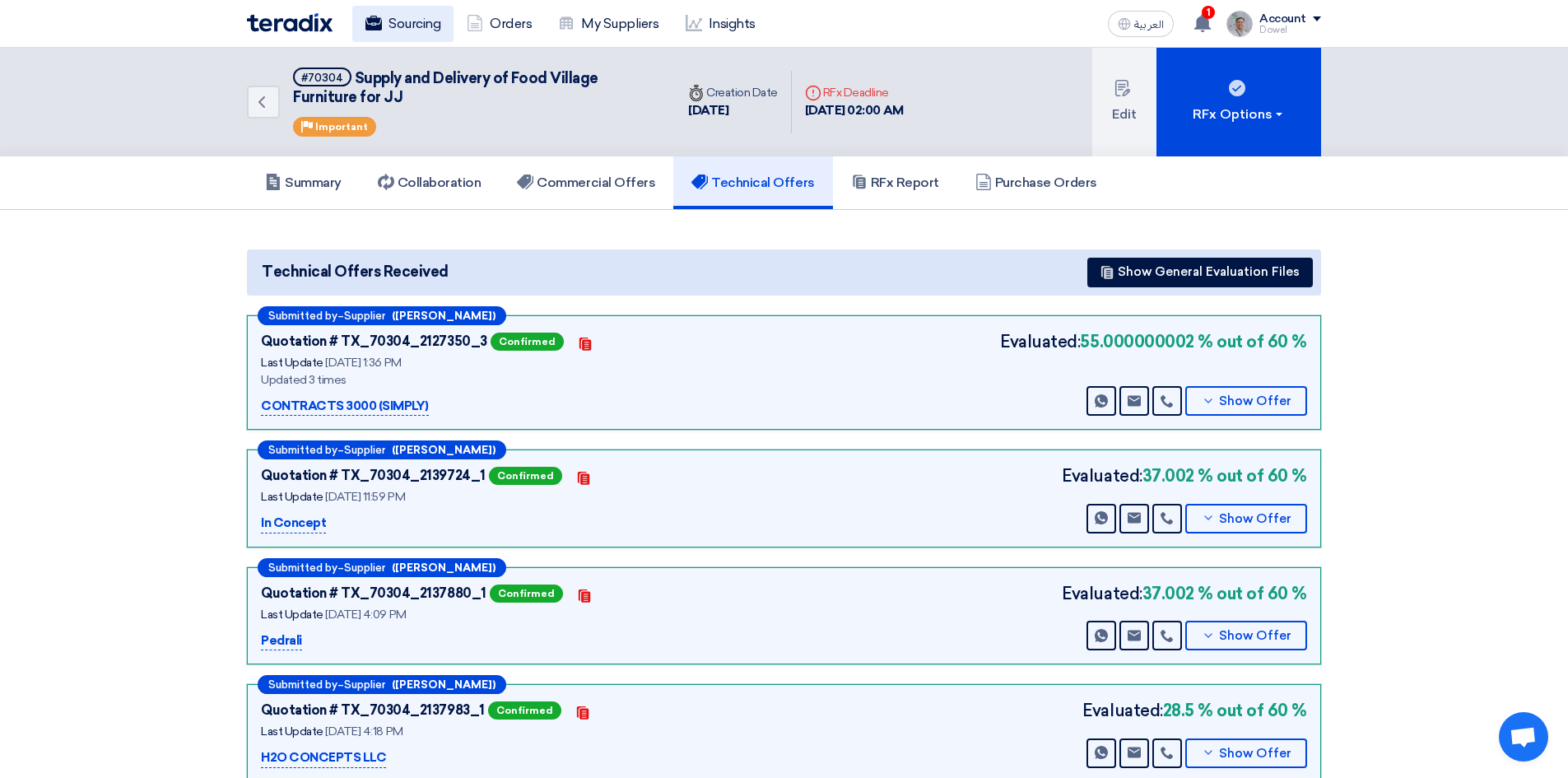
click at [409, 6] on link "Sourcing" at bounding box center [403, 23] width 101 height 36
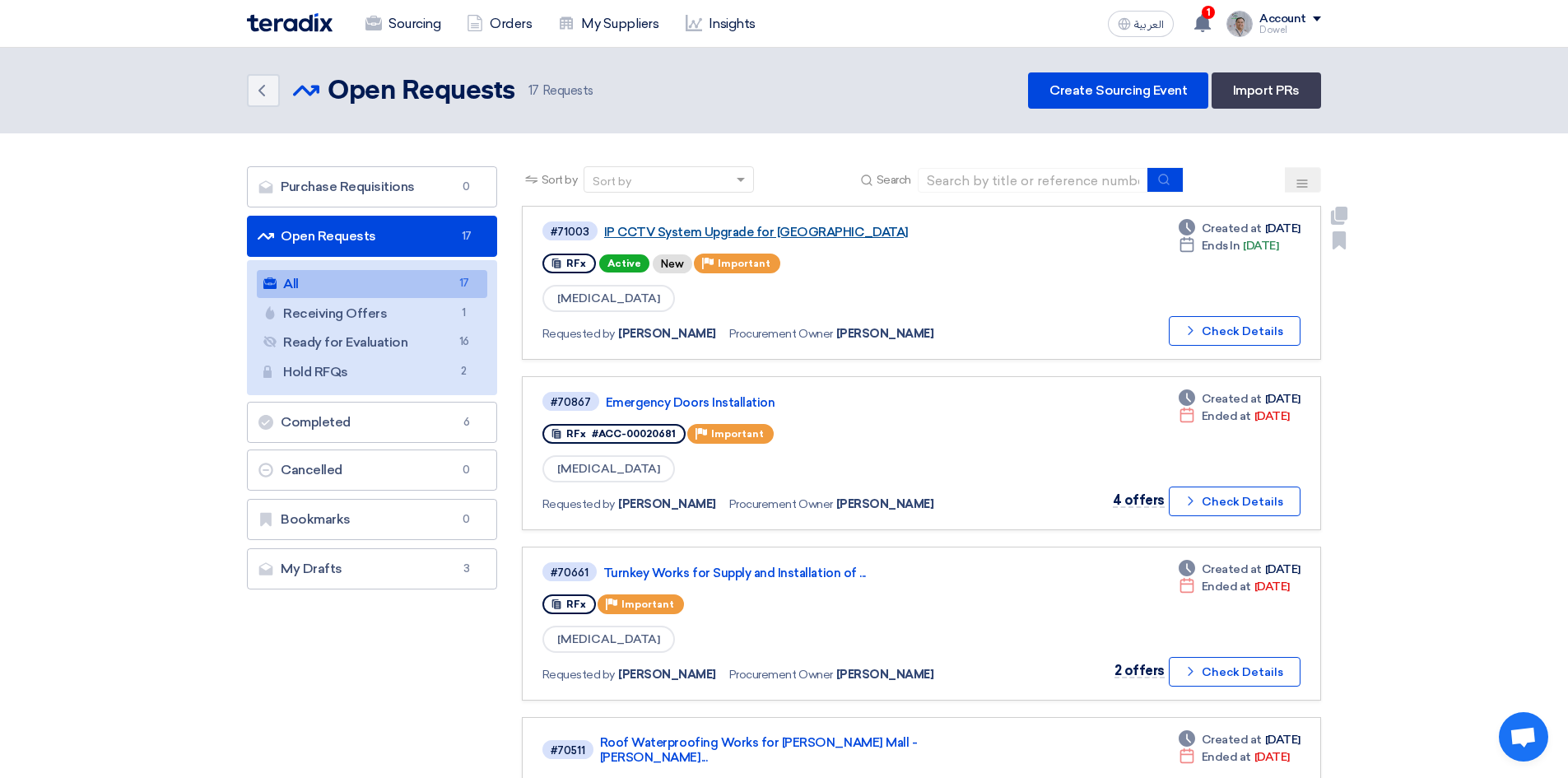
click at [706, 234] on link "IP CCTV System Upgrade for [GEOGRAPHIC_DATA]" at bounding box center [810, 232] width 412 height 14
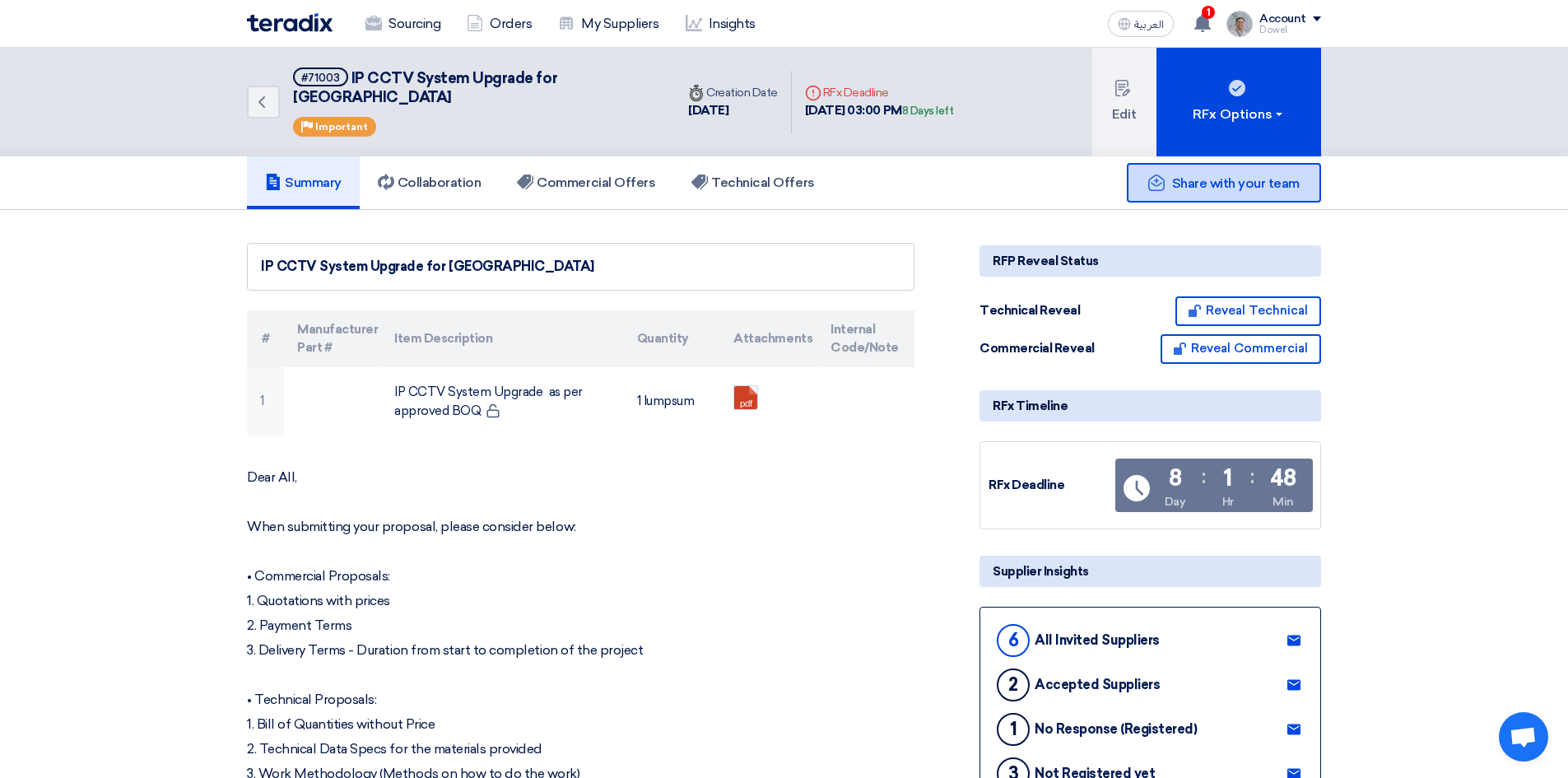
click at [1154, 174] on icon at bounding box center [1156, 182] width 16 height 16
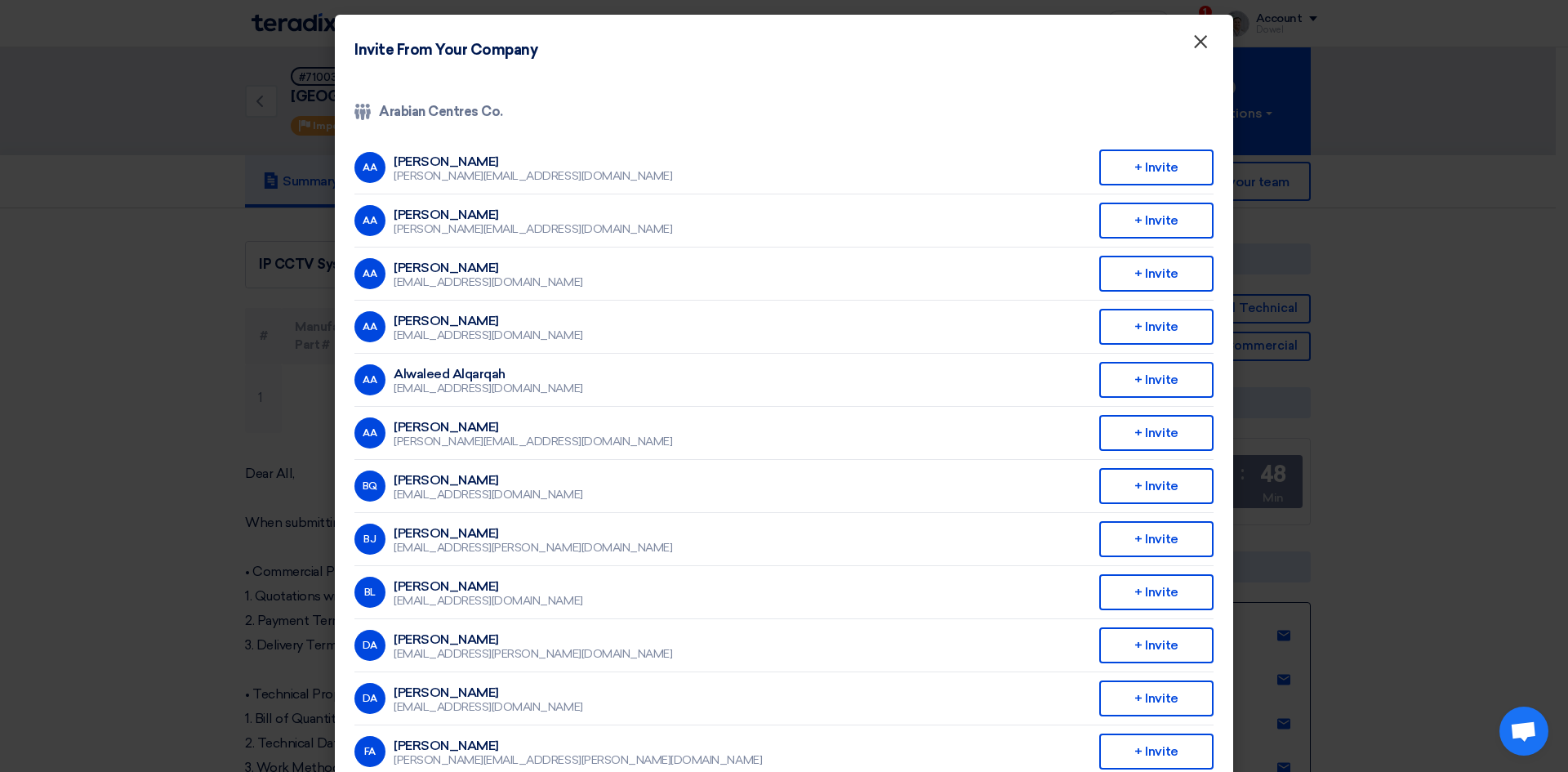
click at [1194, 47] on span "×" at bounding box center [1200, 46] width 16 height 32
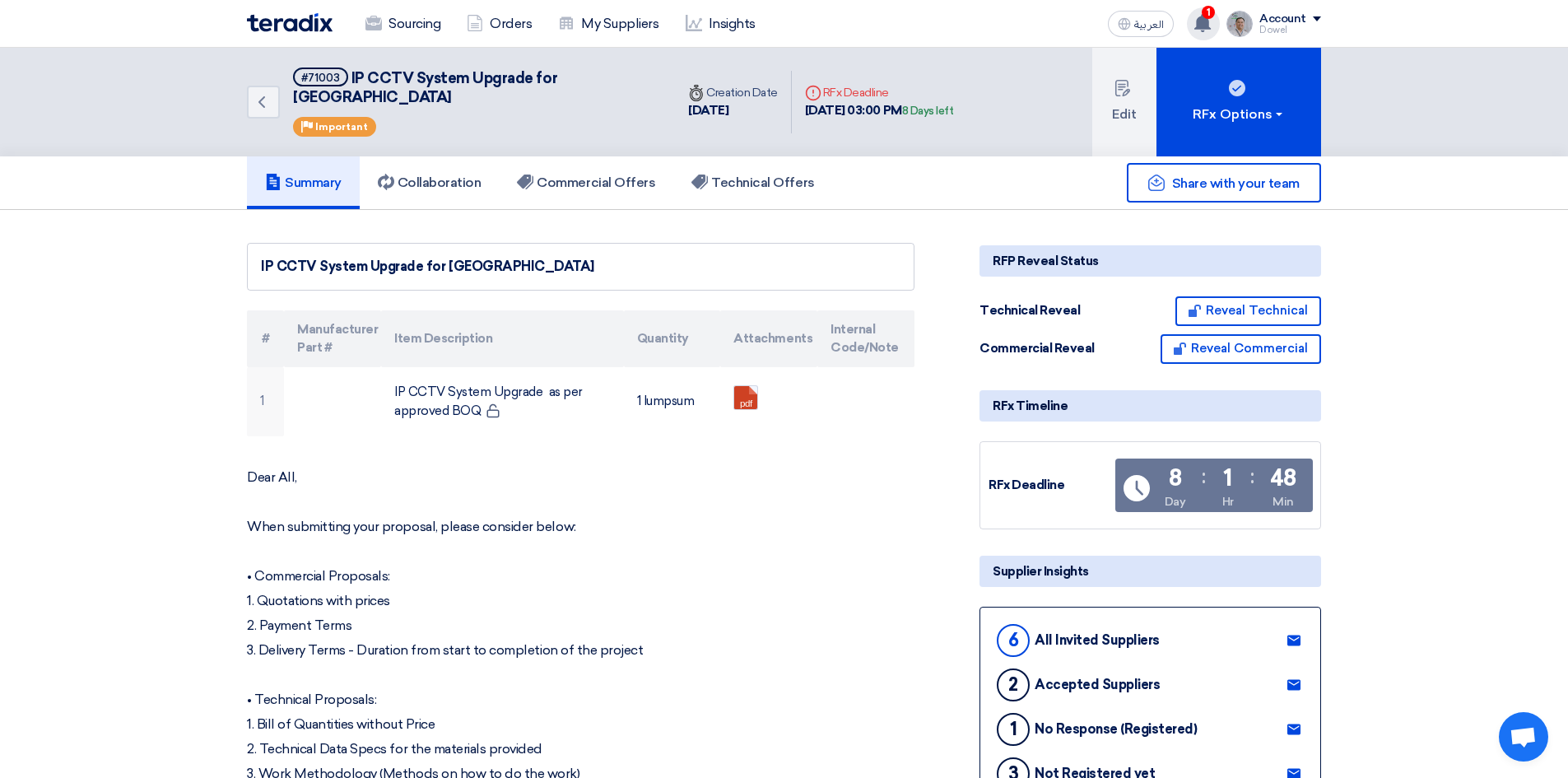
click at [1206, 25] on use at bounding box center [1202, 23] width 16 height 18
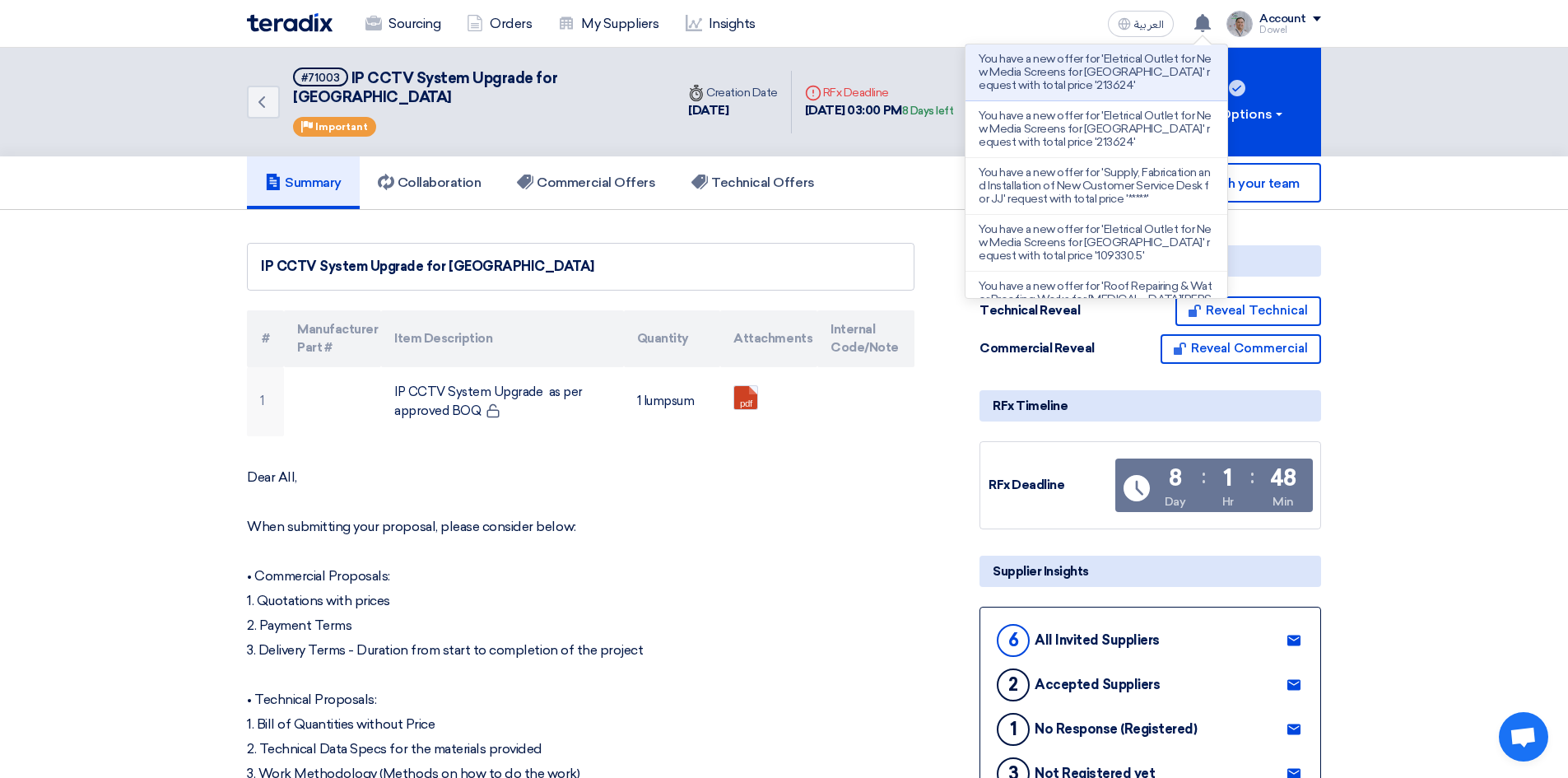
click at [953, 15] on div "Sourcing Orders My Suppliers Insights العربية ع You have a new offer for 'Eletr…" at bounding box center [784, 23] width 1099 height 47
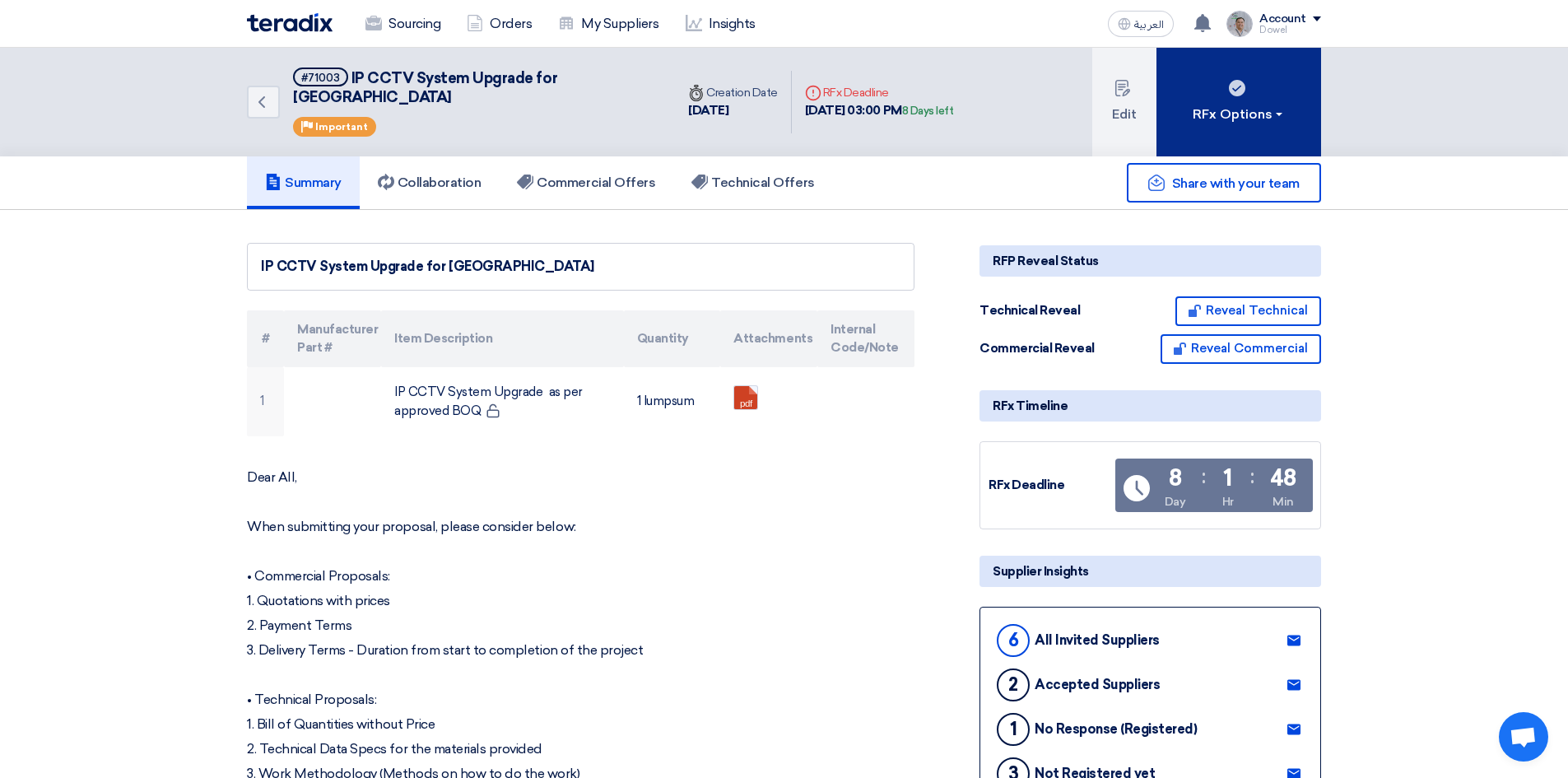
click at [1232, 90] on button "RFx Options" at bounding box center [1239, 102] width 164 height 108
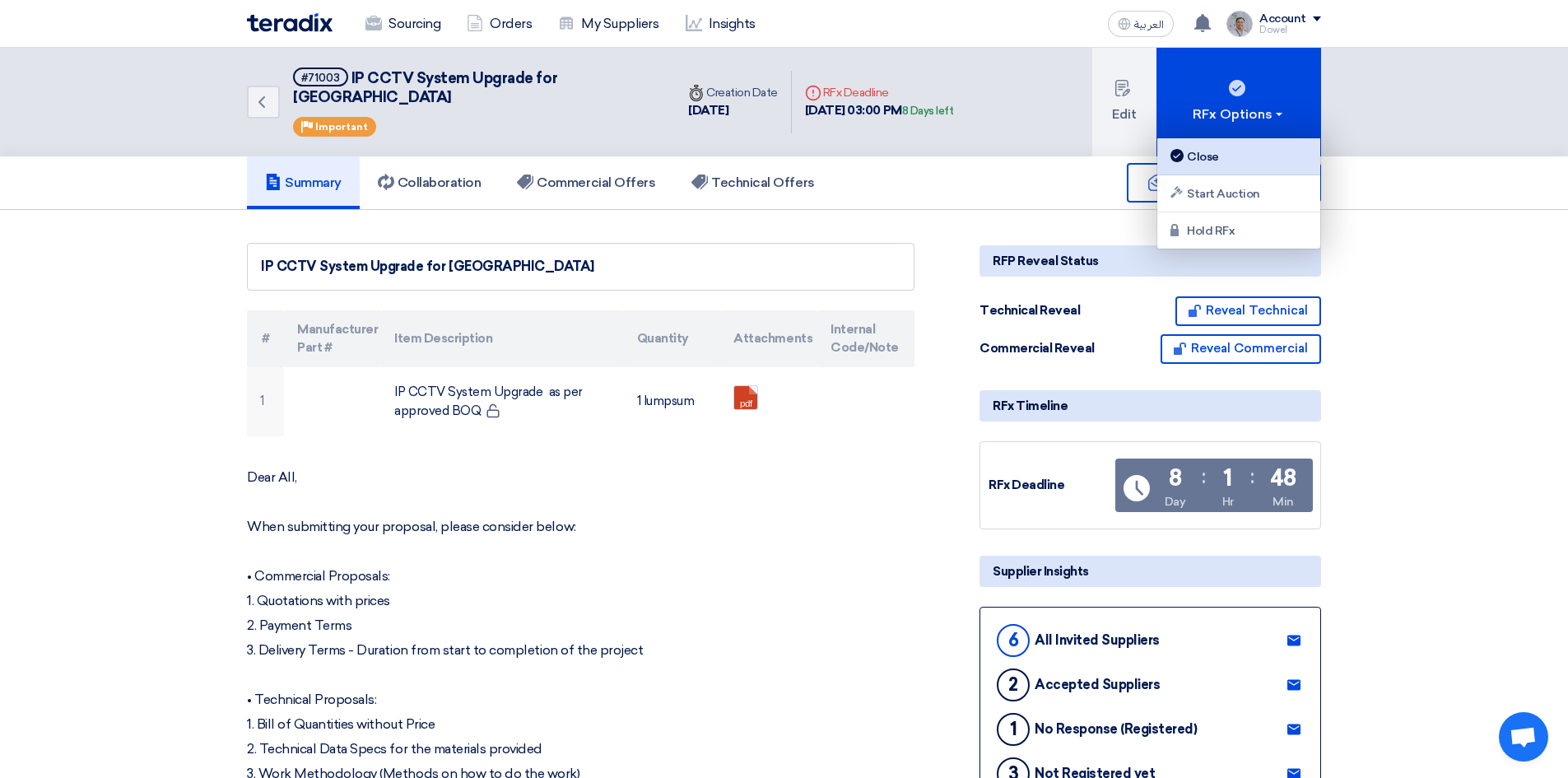
click at [1215, 158] on div "Close" at bounding box center [1239, 156] width 144 height 20
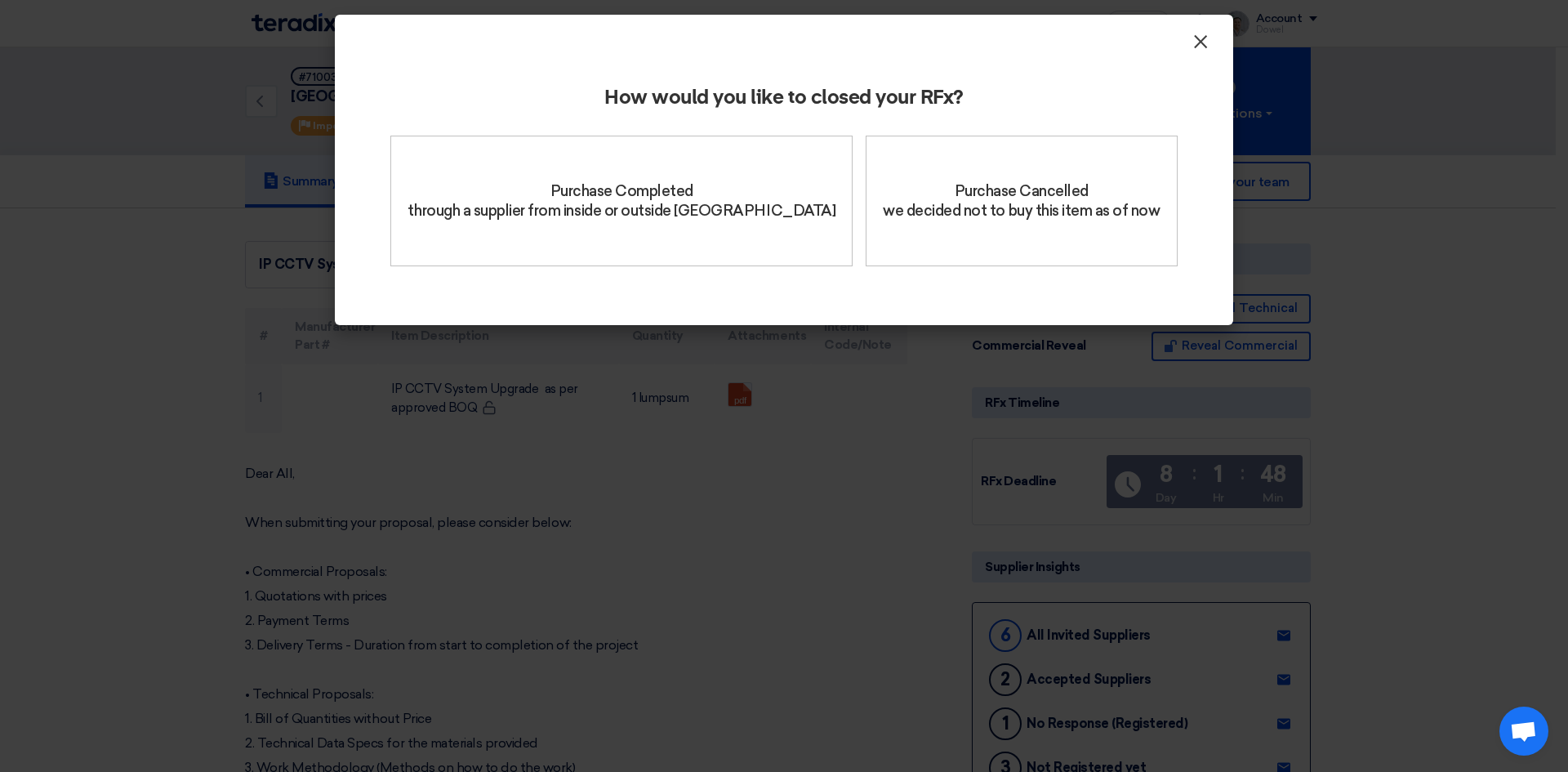
click at [1200, 50] on span "×" at bounding box center [1200, 46] width 16 height 32
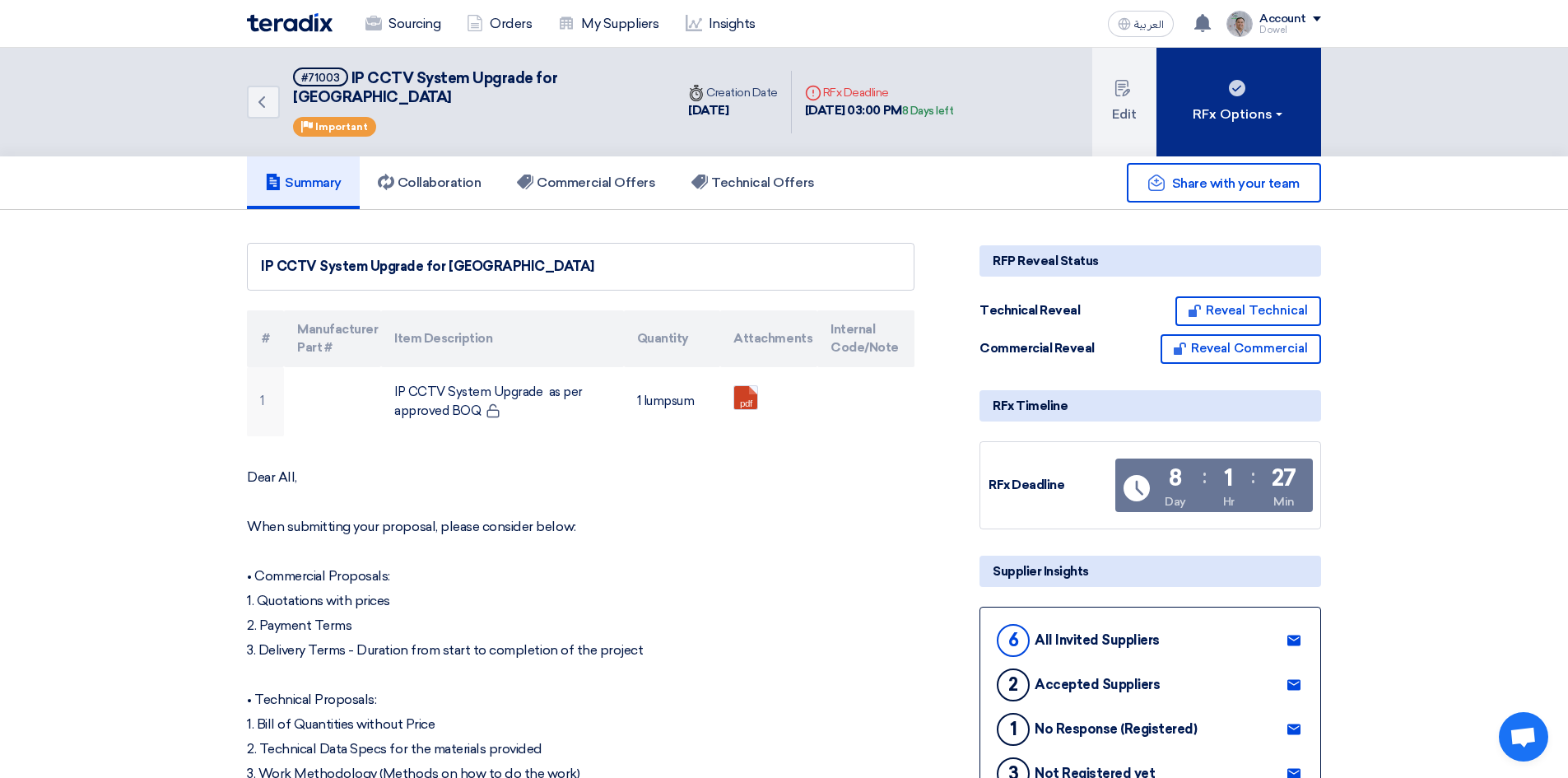
click at [1229, 90] on button "RFx Options" at bounding box center [1239, 102] width 164 height 108
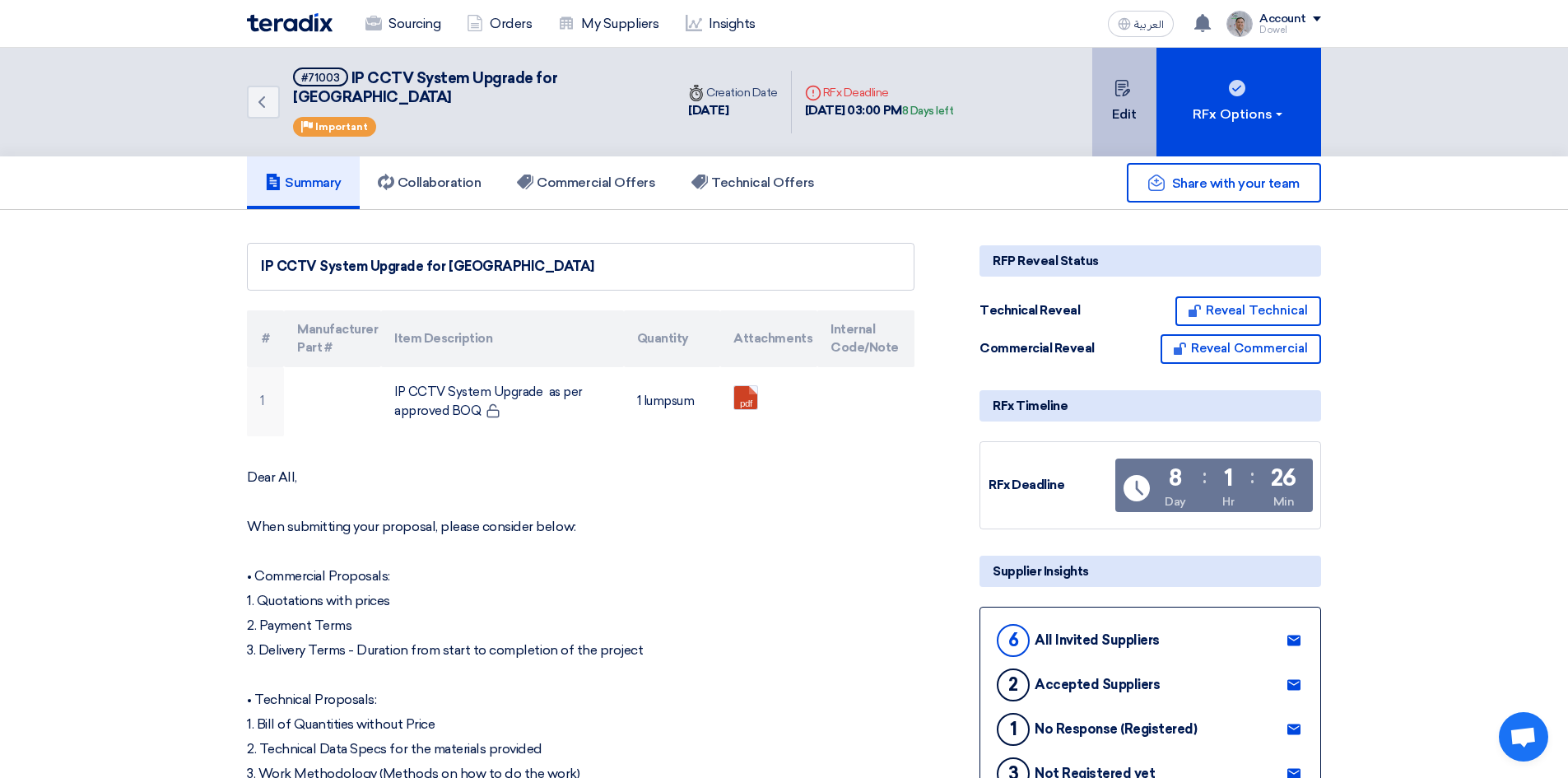
click at [1129, 93] on button "Edit" at bounding box center [1124, 102] width 64 height 108
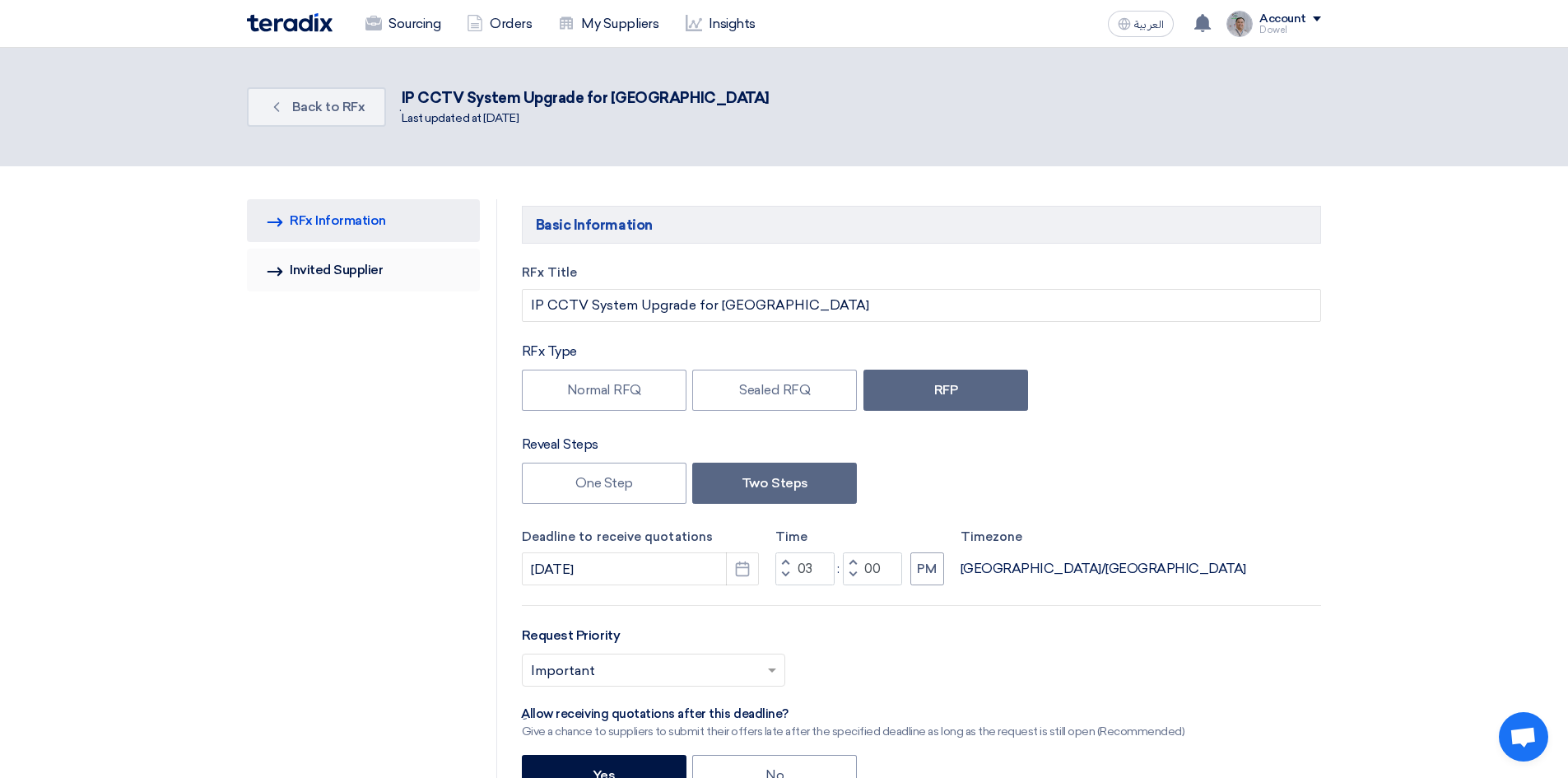
click at [359, 283] on link "Invited Suppliers Invited Supplier" at bounding box center [364, 269] width 233 height 42
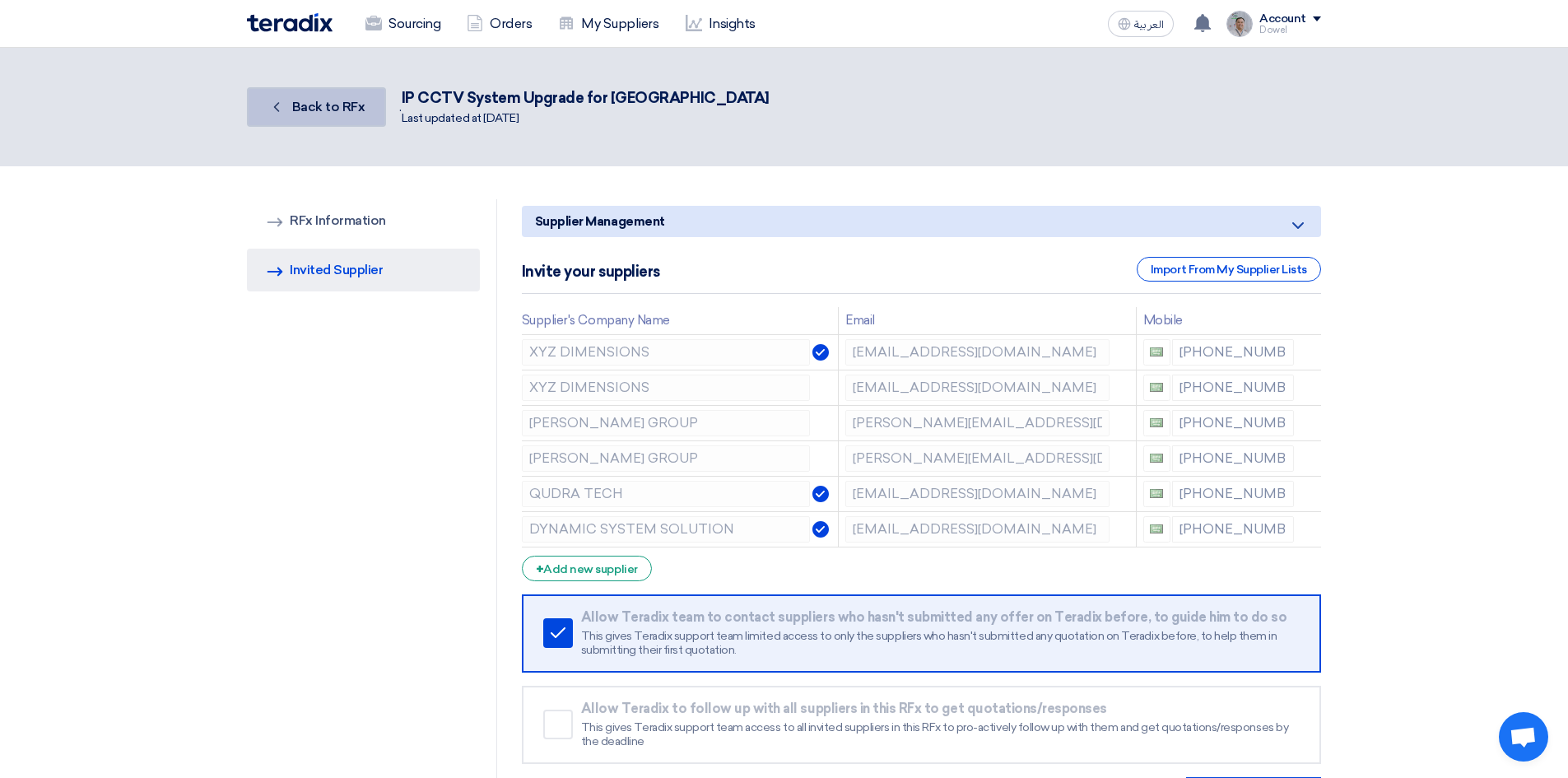
click at [339, 116] on link "Back Back to RFx" at bounding box center [317, 107] width 139 height 40
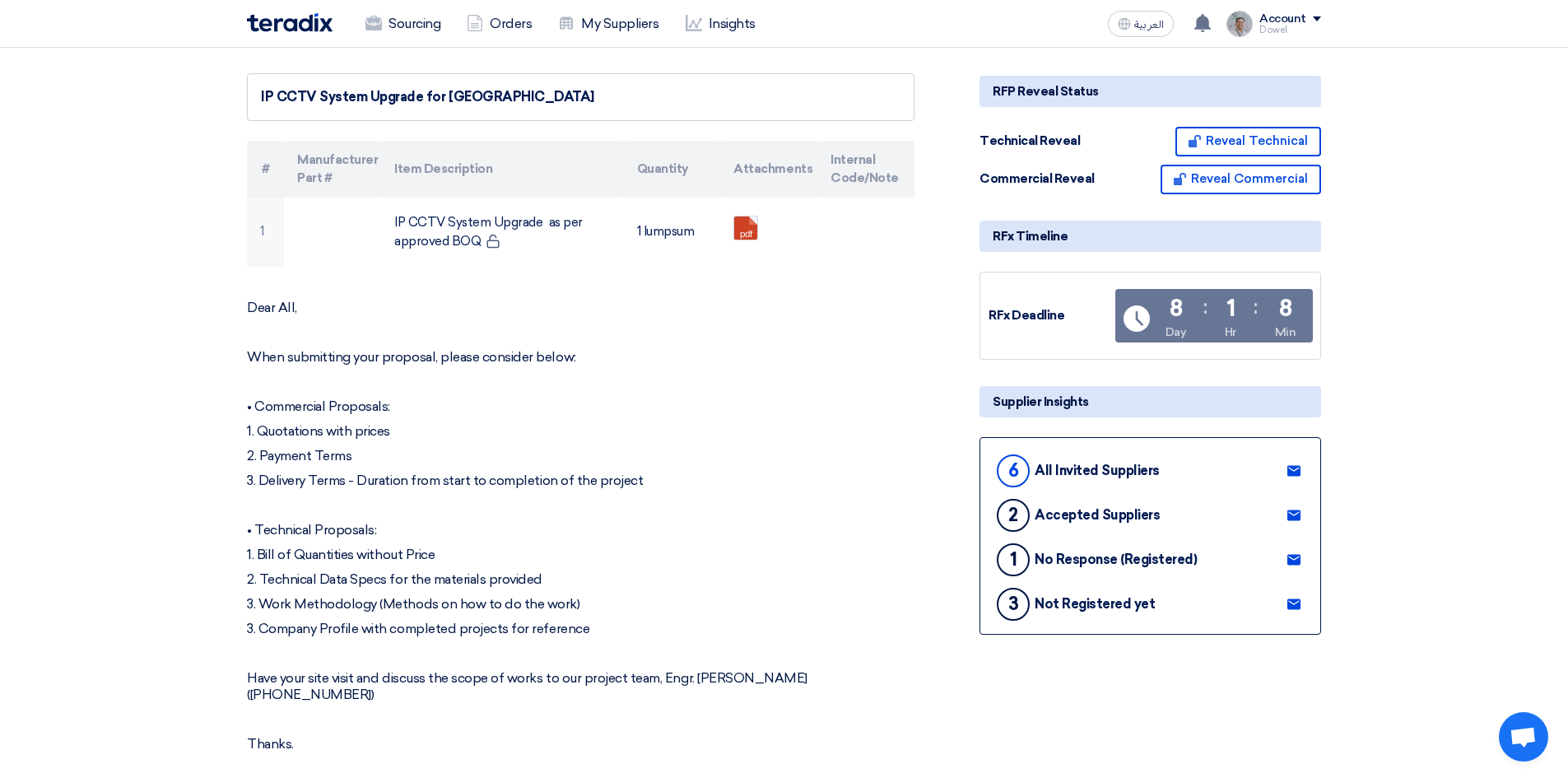
scroll to position [164, 0]
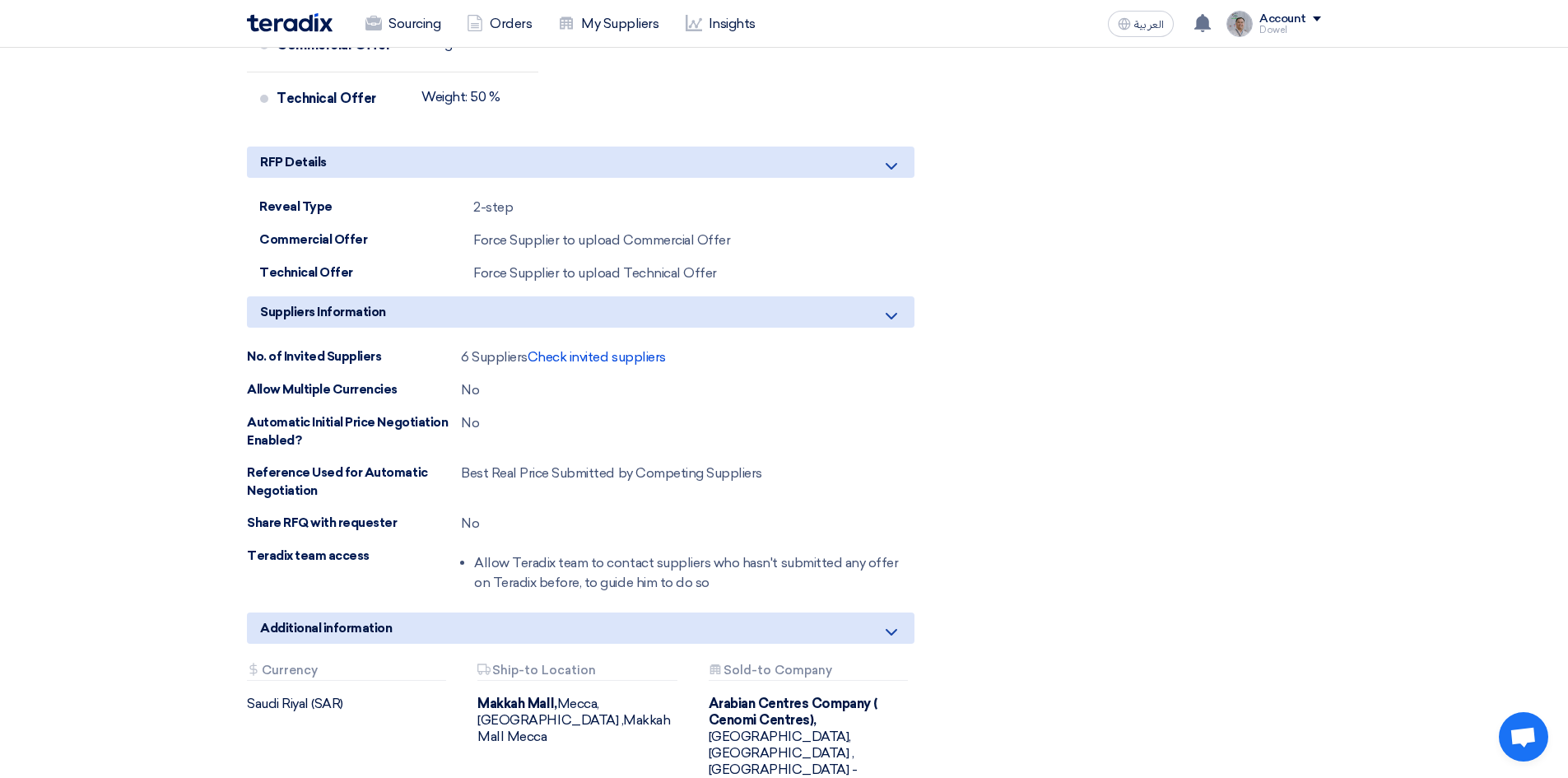
drag, startPoint x: 921, startPoint y: 336, endPoint x: 947, endPoint y: 316, distance: 32.8
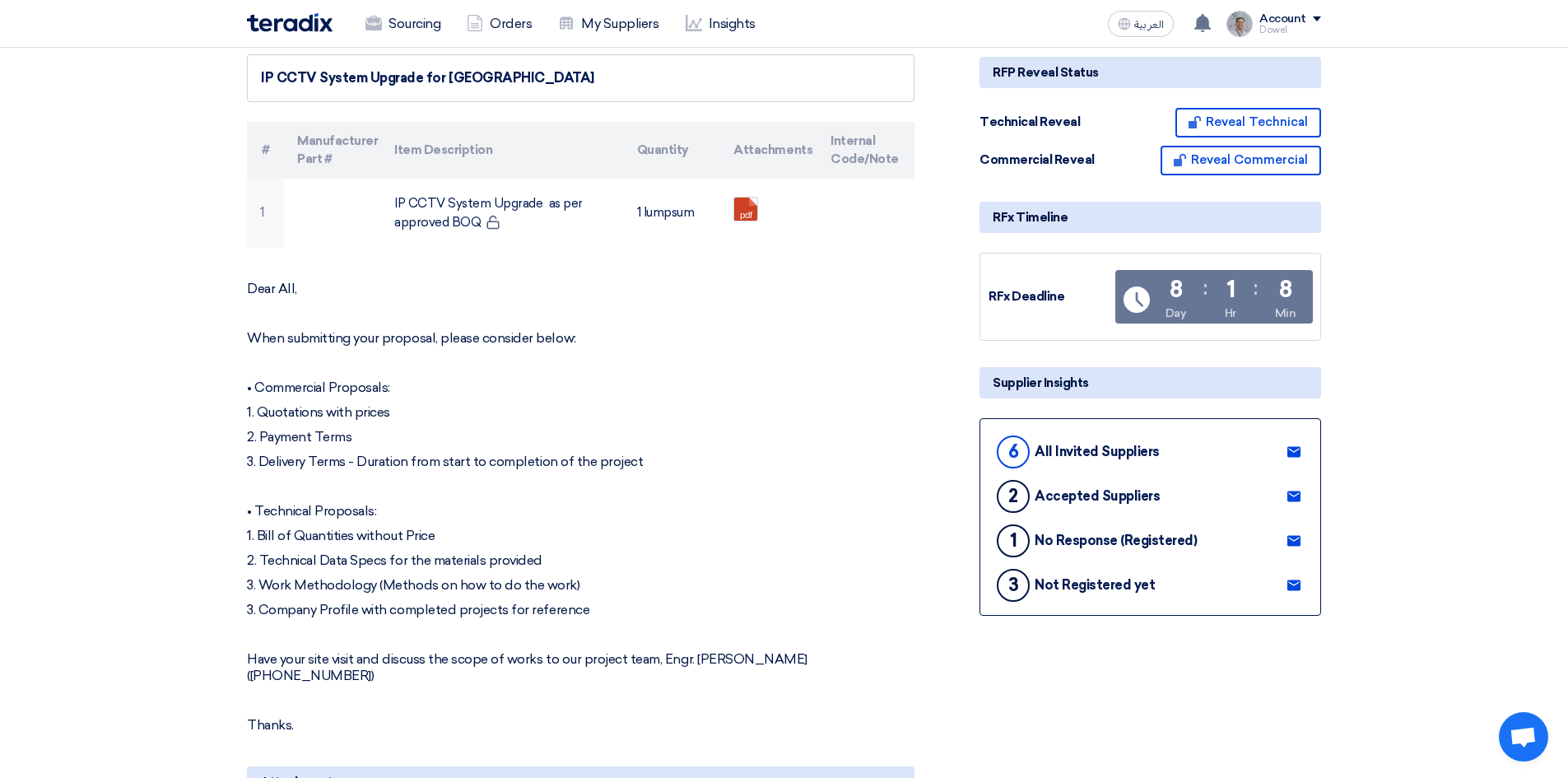
scroll to position [0, 0]
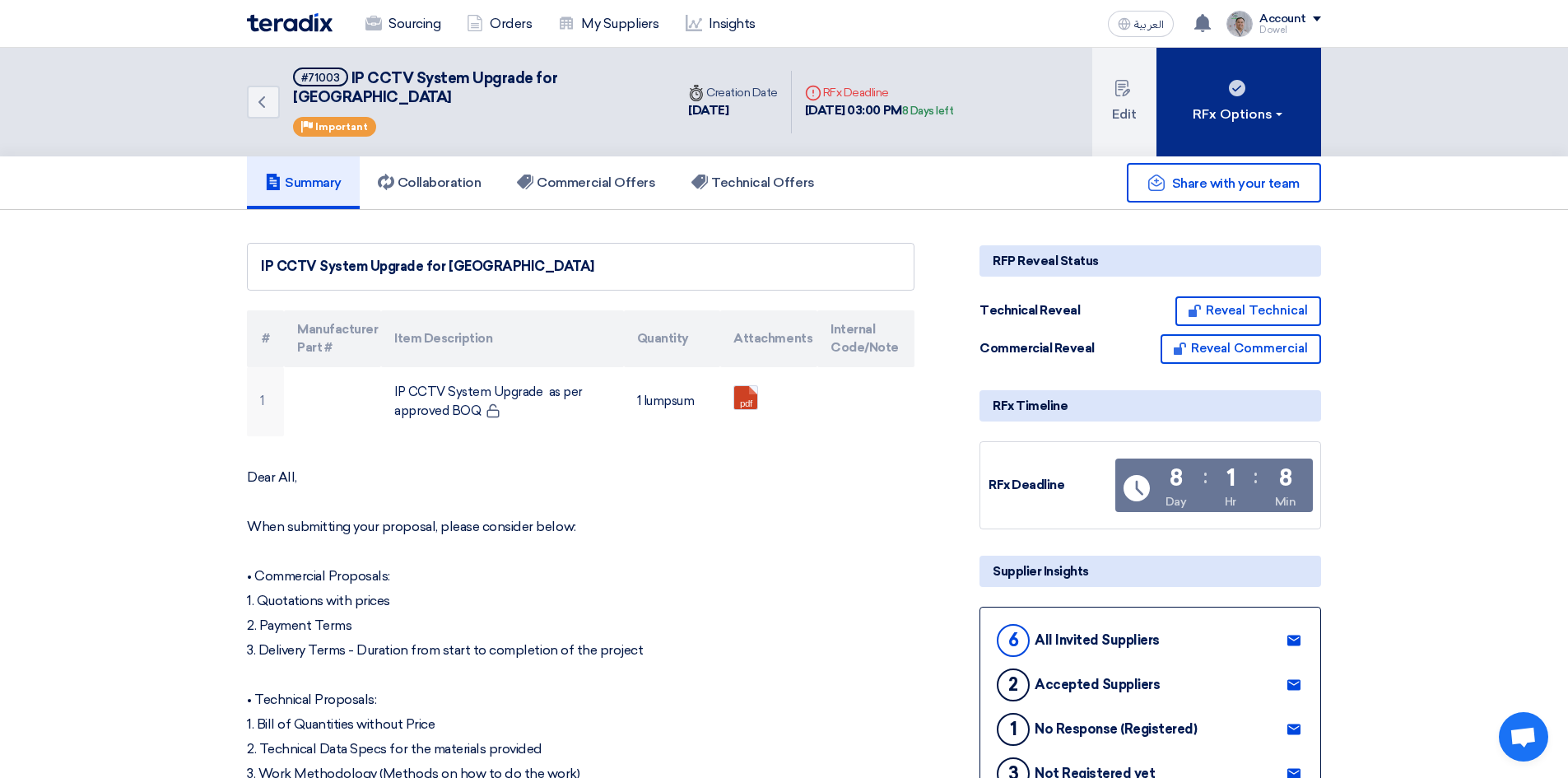
click at [1224, 105] on div "RFx Options" at bounding box center [1239, 115] width 93 height 20
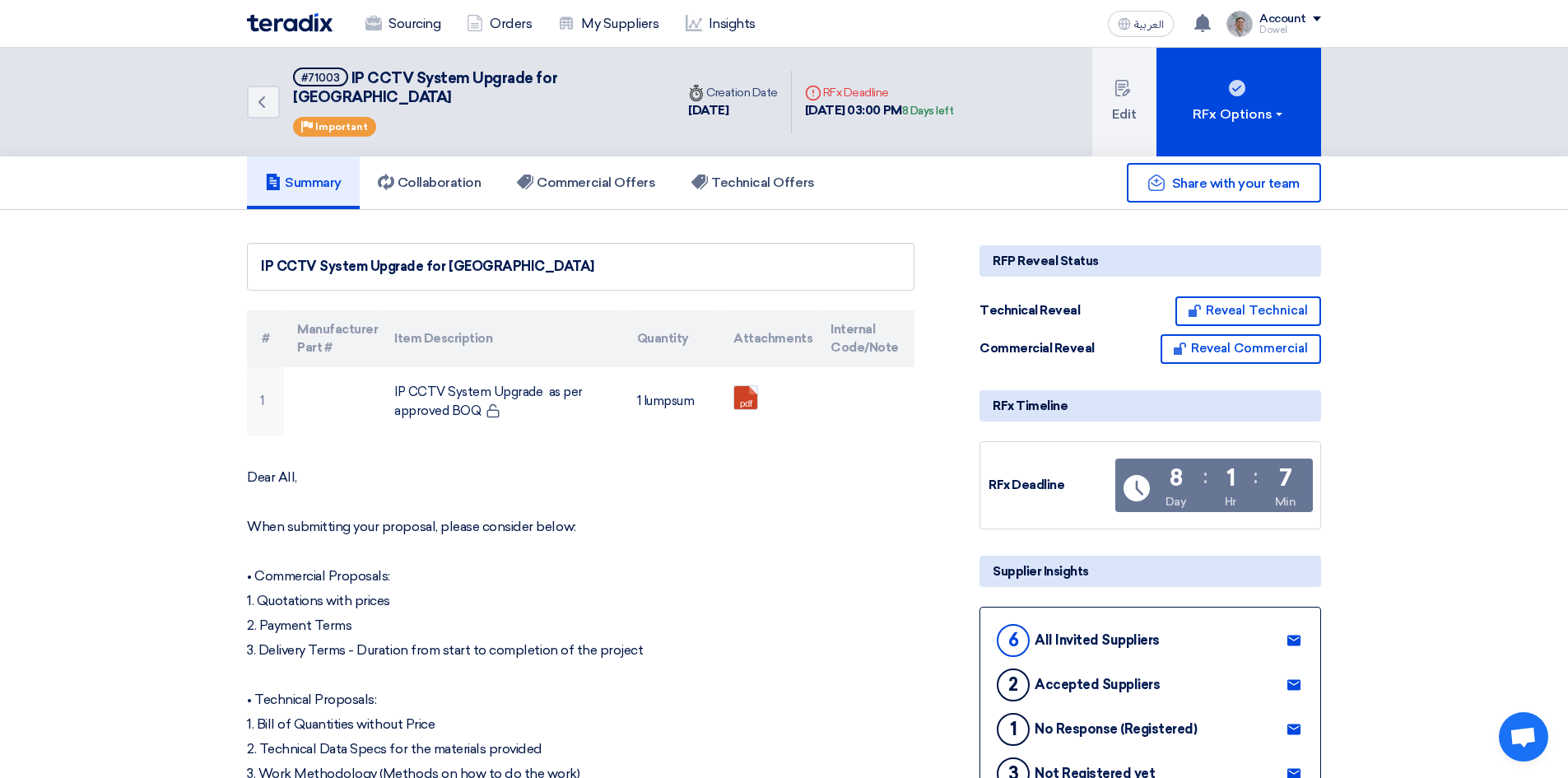
click at [299, 32] on div "Sourcing Orders My Suppliers Insights" at bounding box center [570, 23] width 645 height 36
click at [297, 17] on img at bounding box center [290, 23] width 86 height 19
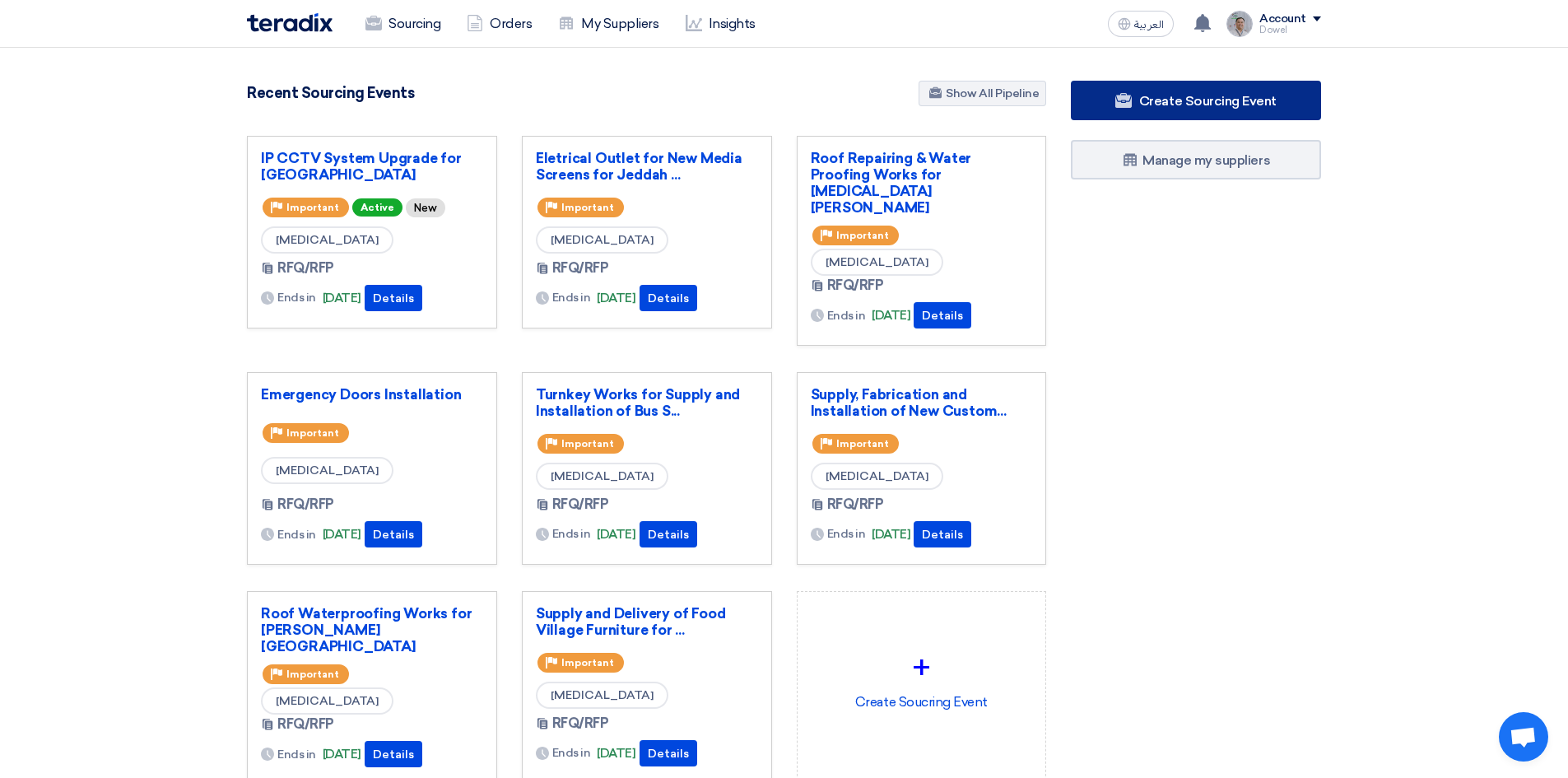
click at [1099, 91] on link "Create Sourcing Event" at bounding box center [1195, 100] width 250 height 40
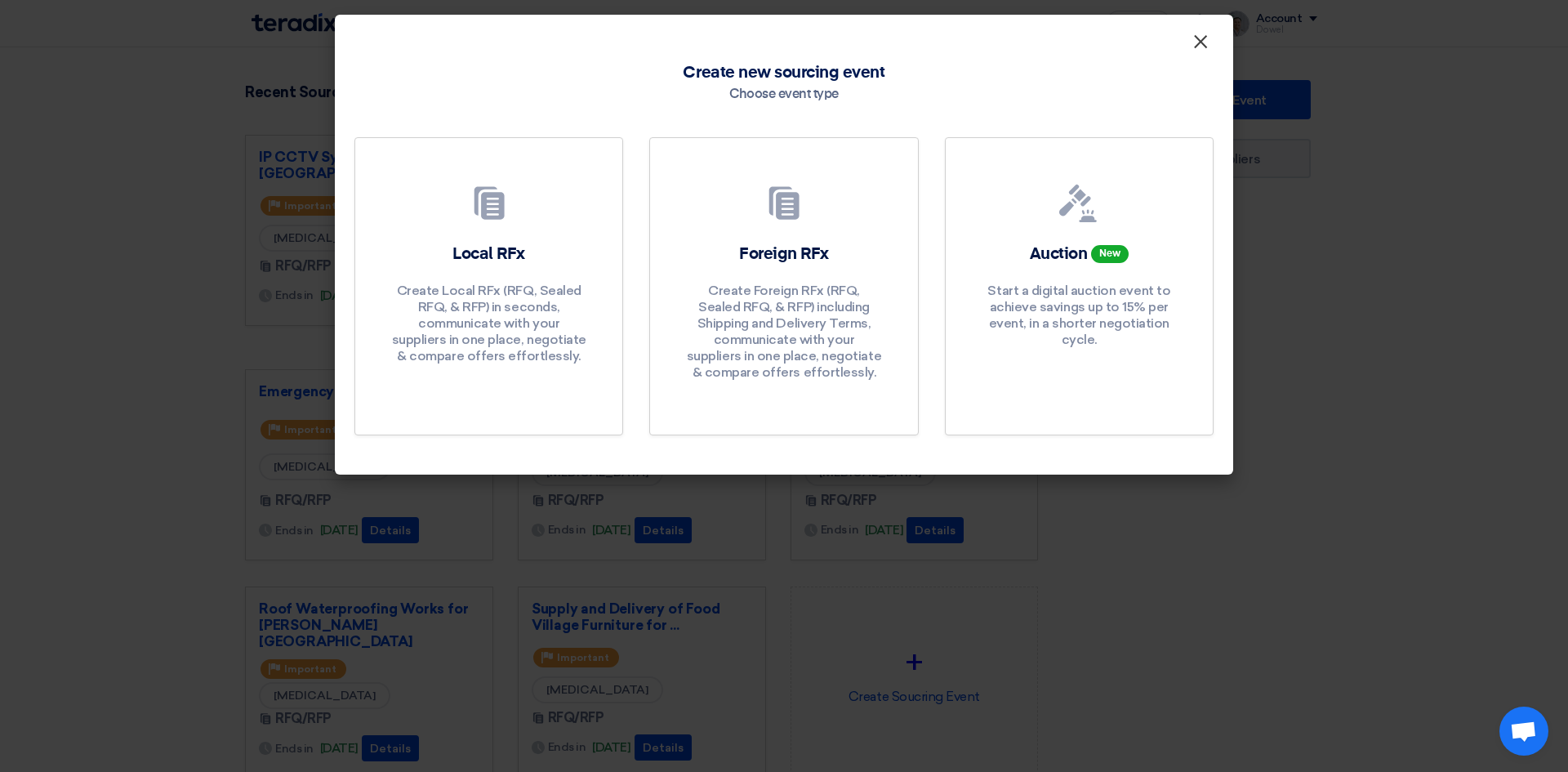
click at [1192, 44] on span "×" at bounding box center [1200, 46] width 16 height 32
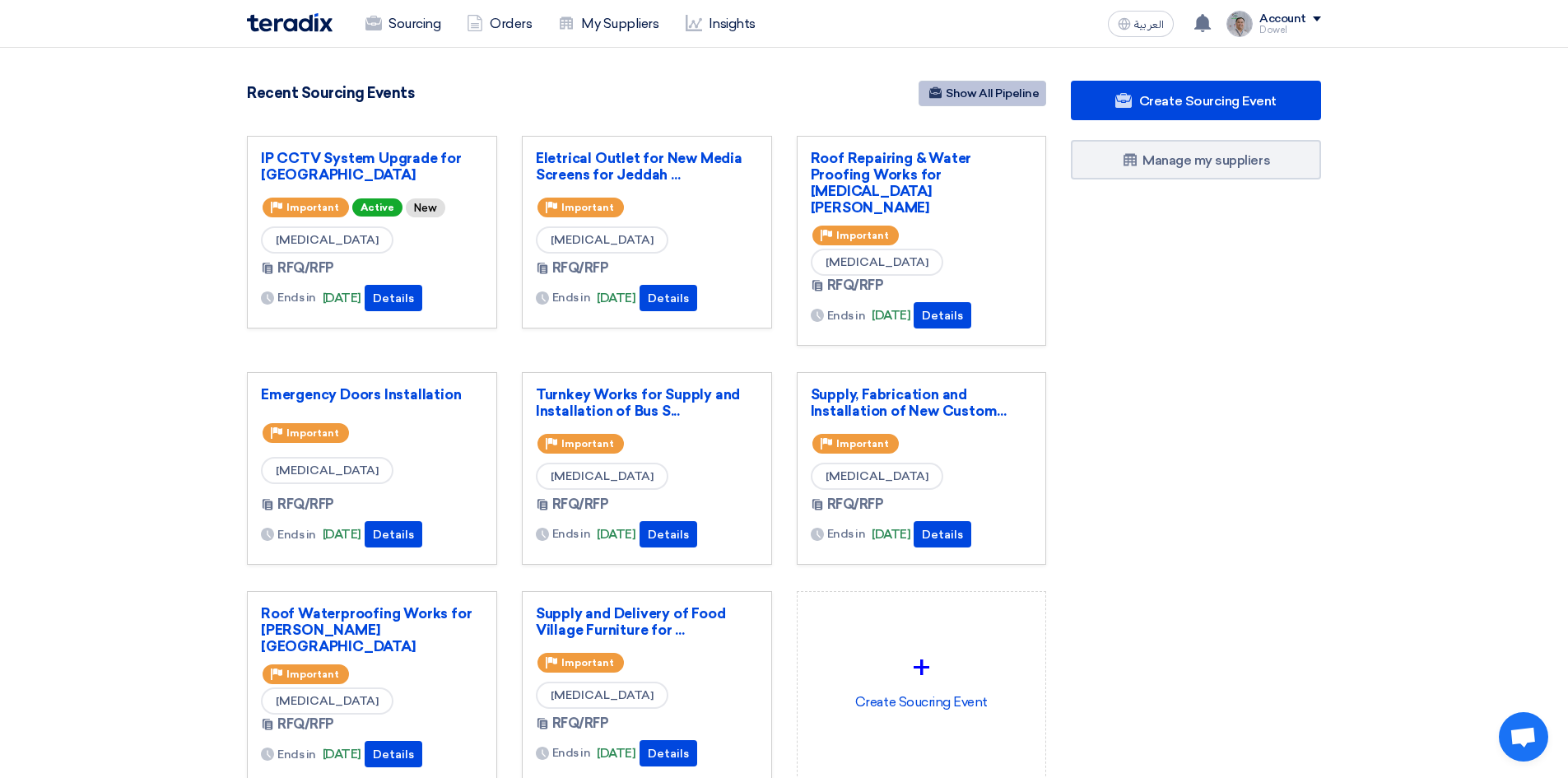
click at [1017, 99] on link "Show All Pipeline" at bounding box center [982, 93] width 127 height 25
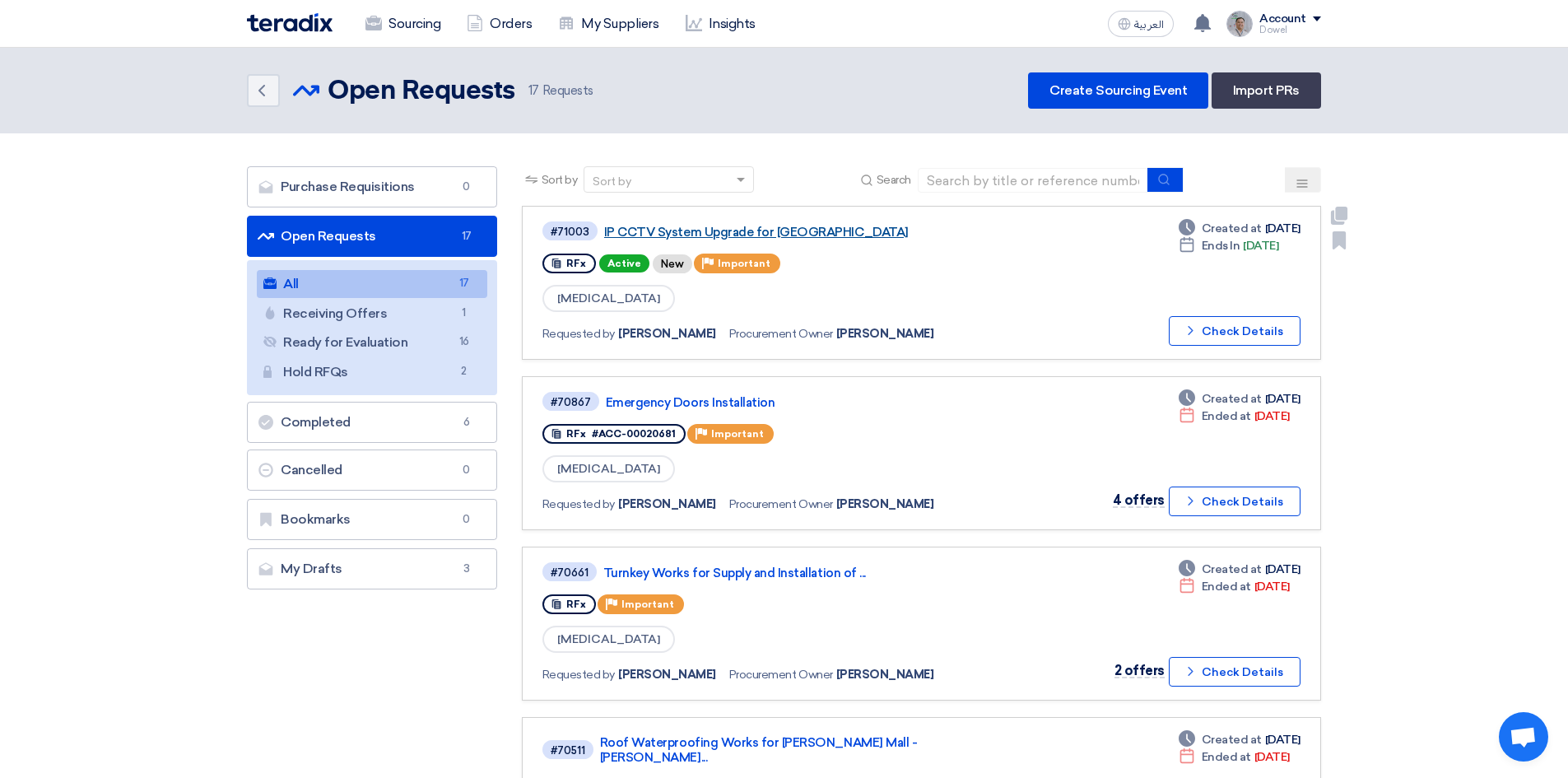
click at [702, 233] on link "IP CCTV System Upgrade for [GEOGRAPHIC_DATA]" at bounding box center [810, 232] width 412 height 14
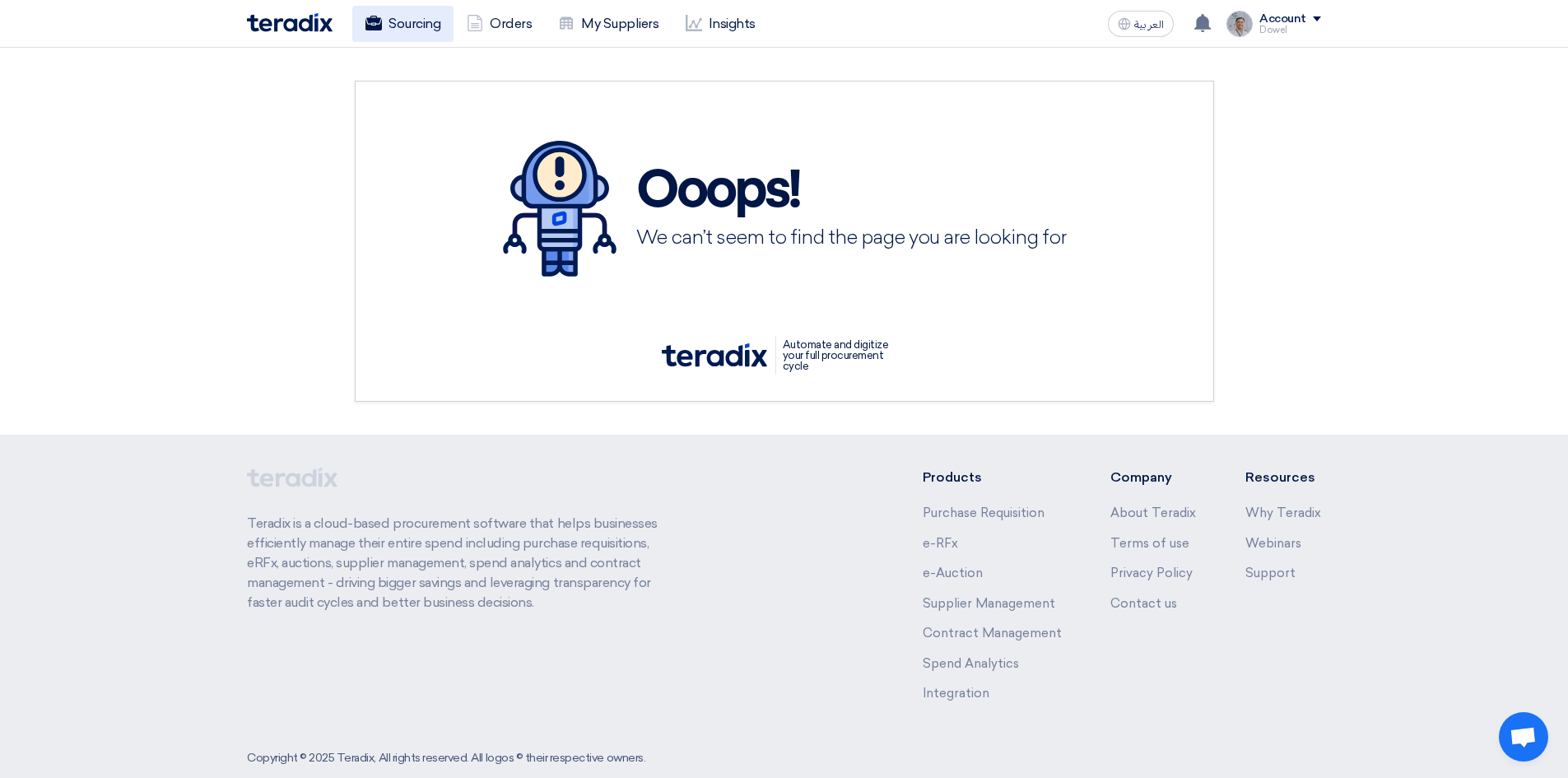
click at [407, 23] on link "Sourcing" at bounding box center [403, 23] width 101 height 36
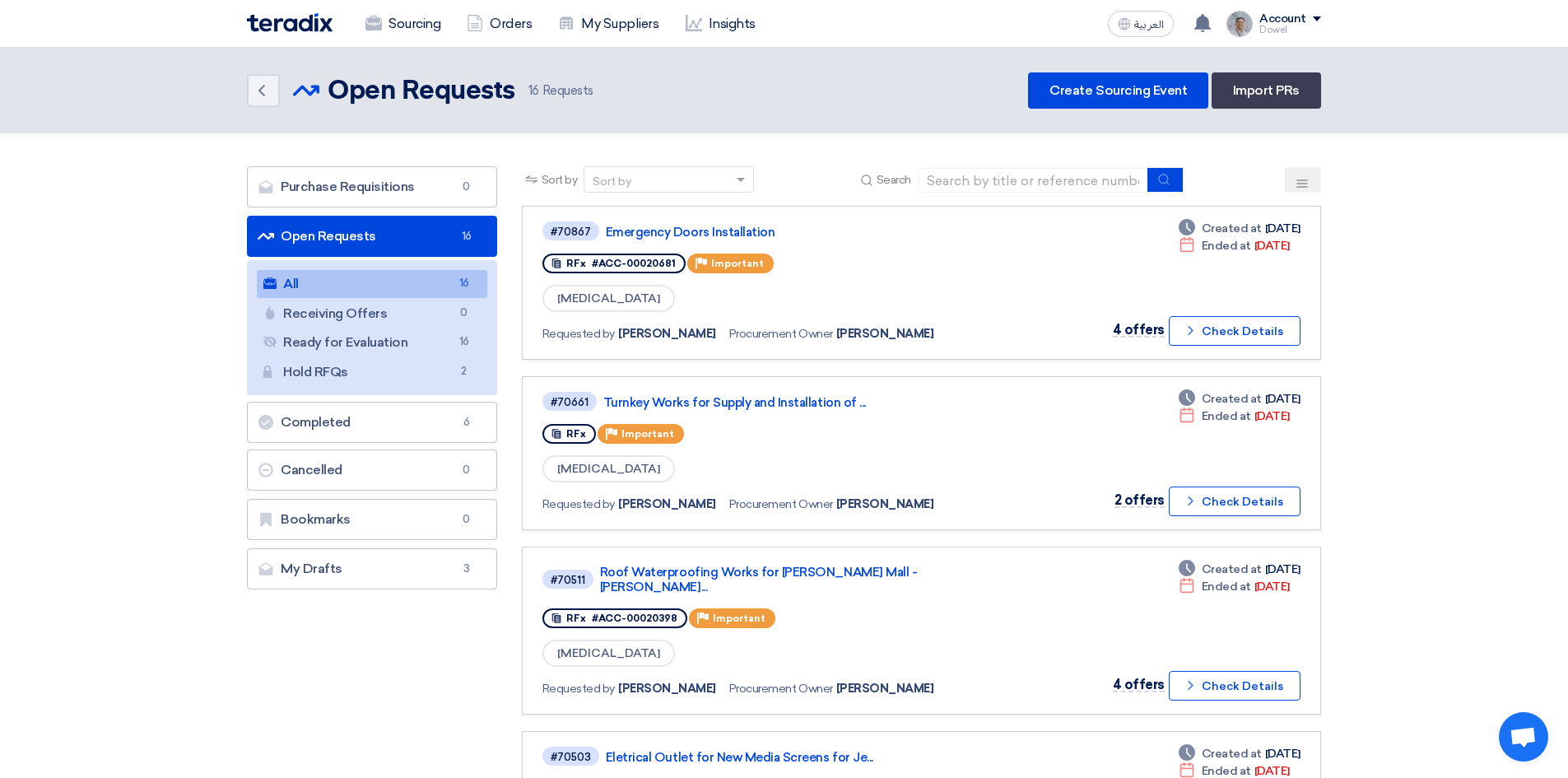
click at [319, 289] on link "All All 16" at bounding box center [372, 283] width 230 height 28
click at [394, 382] on link "Hold RFQs Hold RFQs 2" at bounding box center [372, 372] width 230 height 28
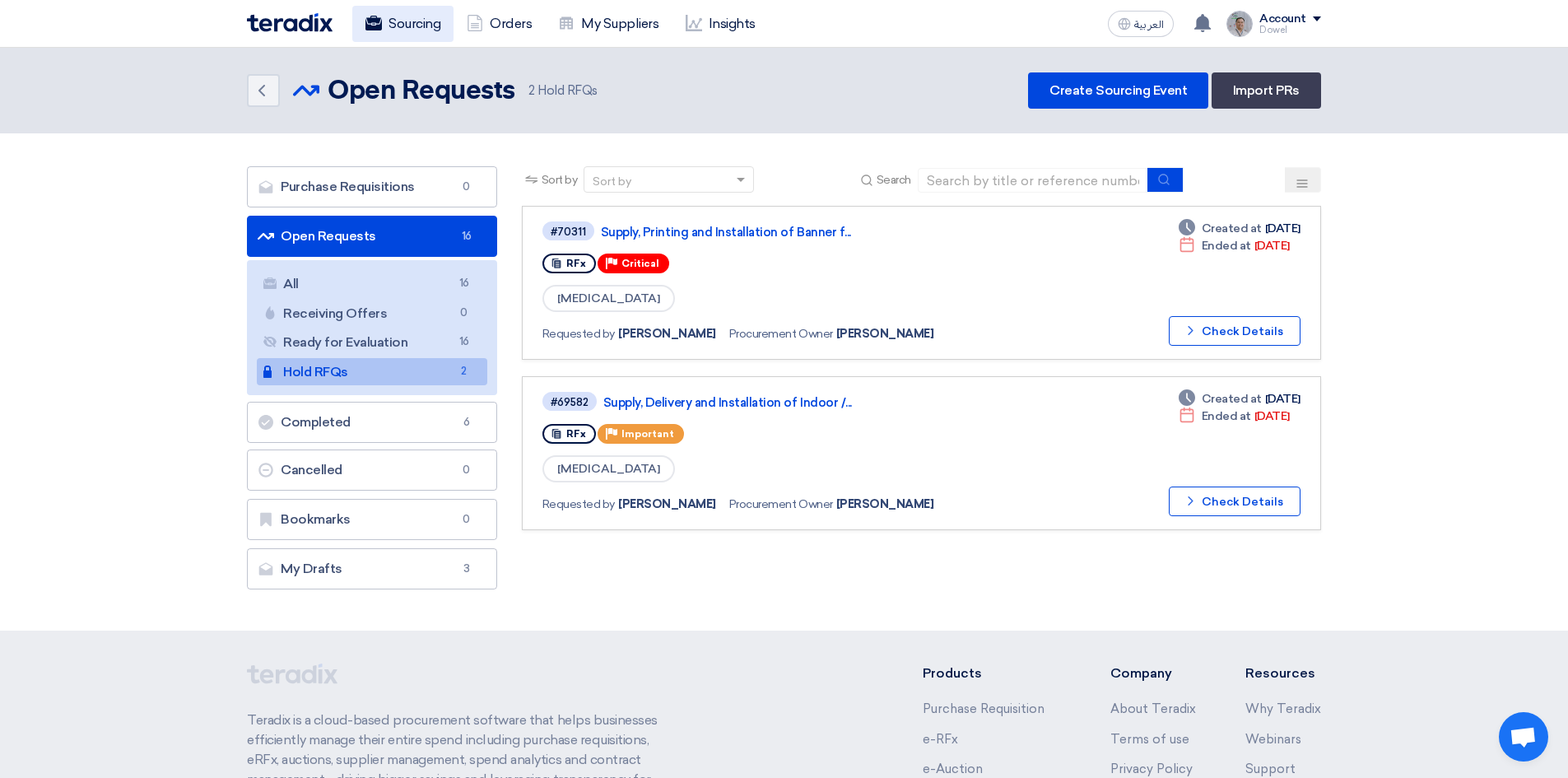
click at [406, 28] on link "Sourcing" at bounding box center [403, 23] width 101 height 36
